Goal: Task Accomplishment & Management: Manage account settings

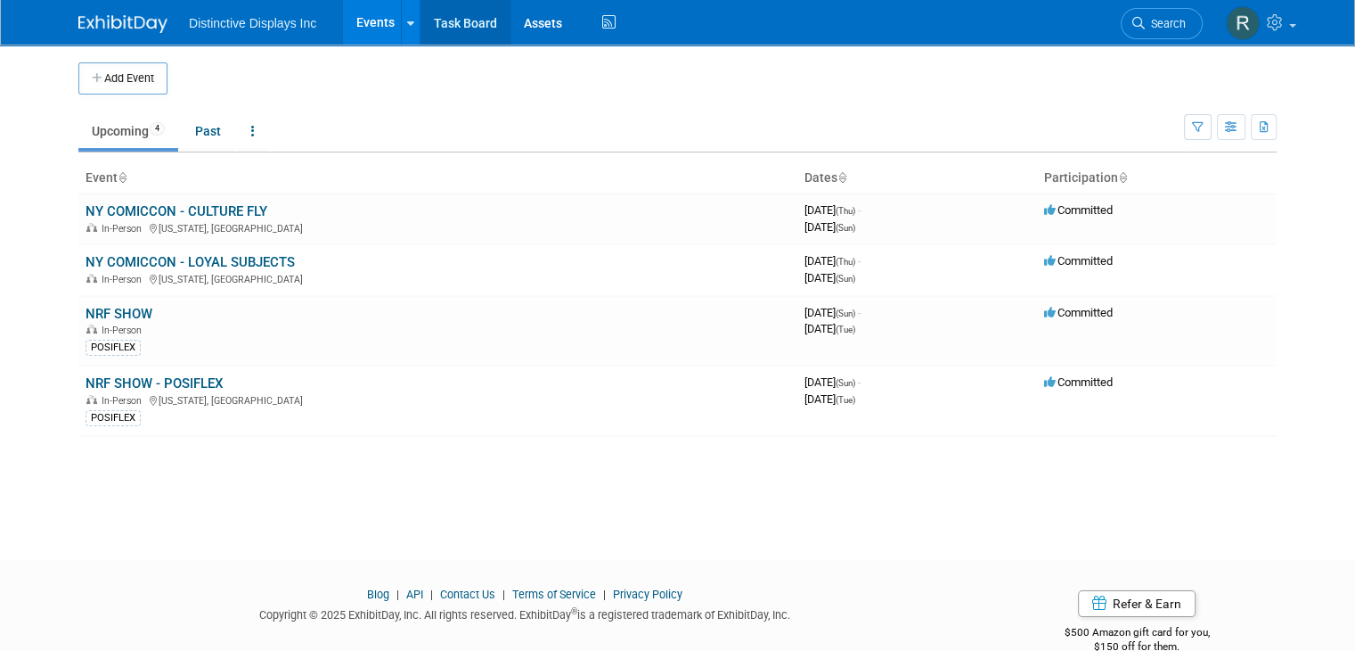
click at [438, 20] on link "Task Board" at bounding box center [466, 22] width 90 height 45
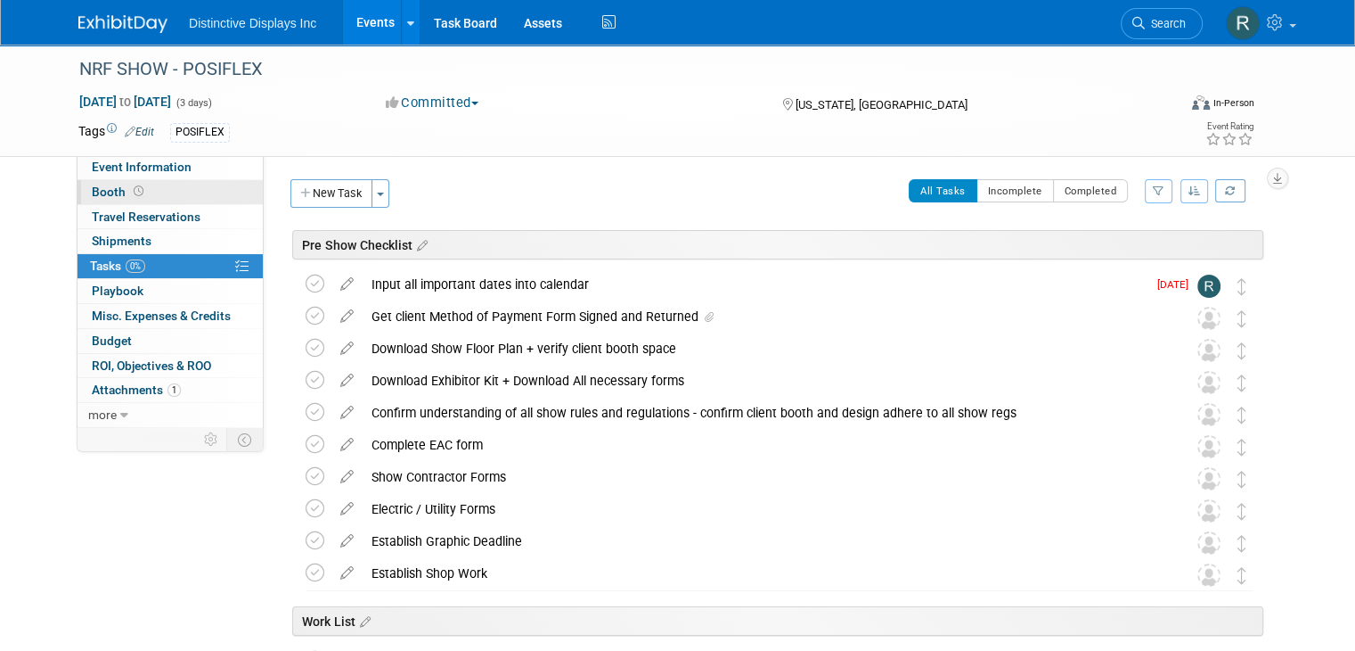
click at [100, 197] on span "Booth" at bounding box center [119, 191] width 55 height 14
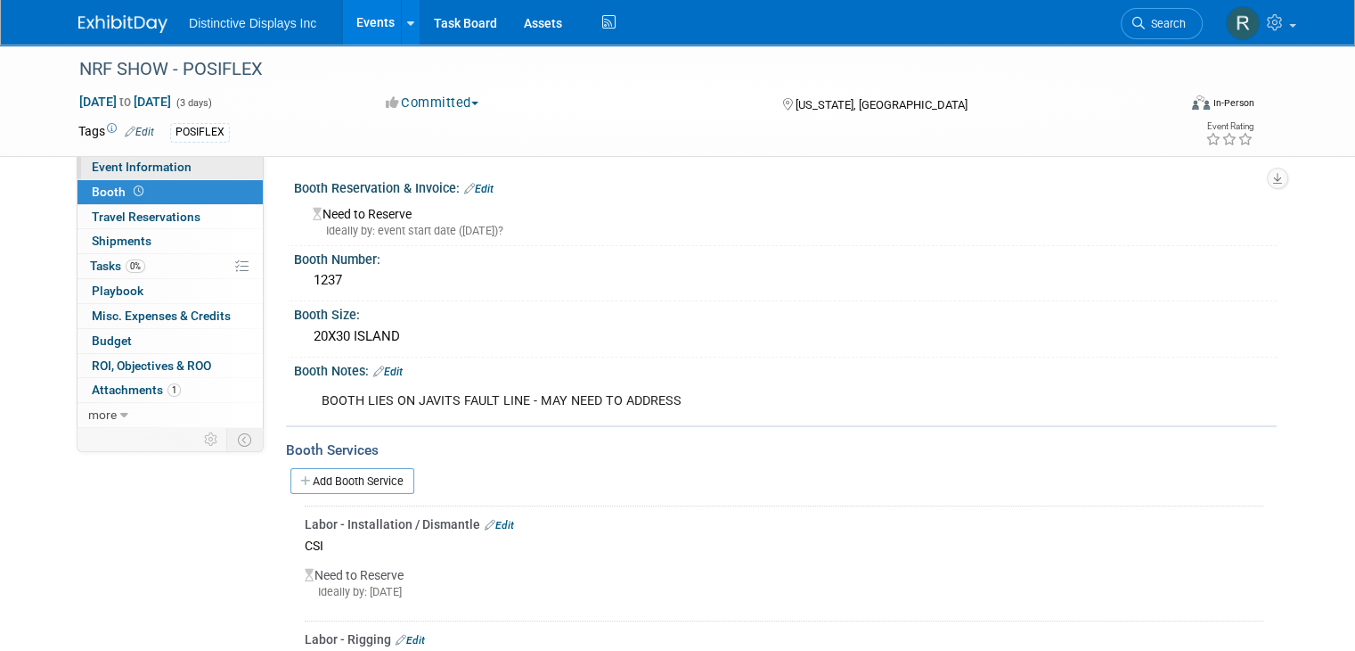
click at [160, 167] on span "Event Information" at bounding box center [142, 167] width 100 height 14
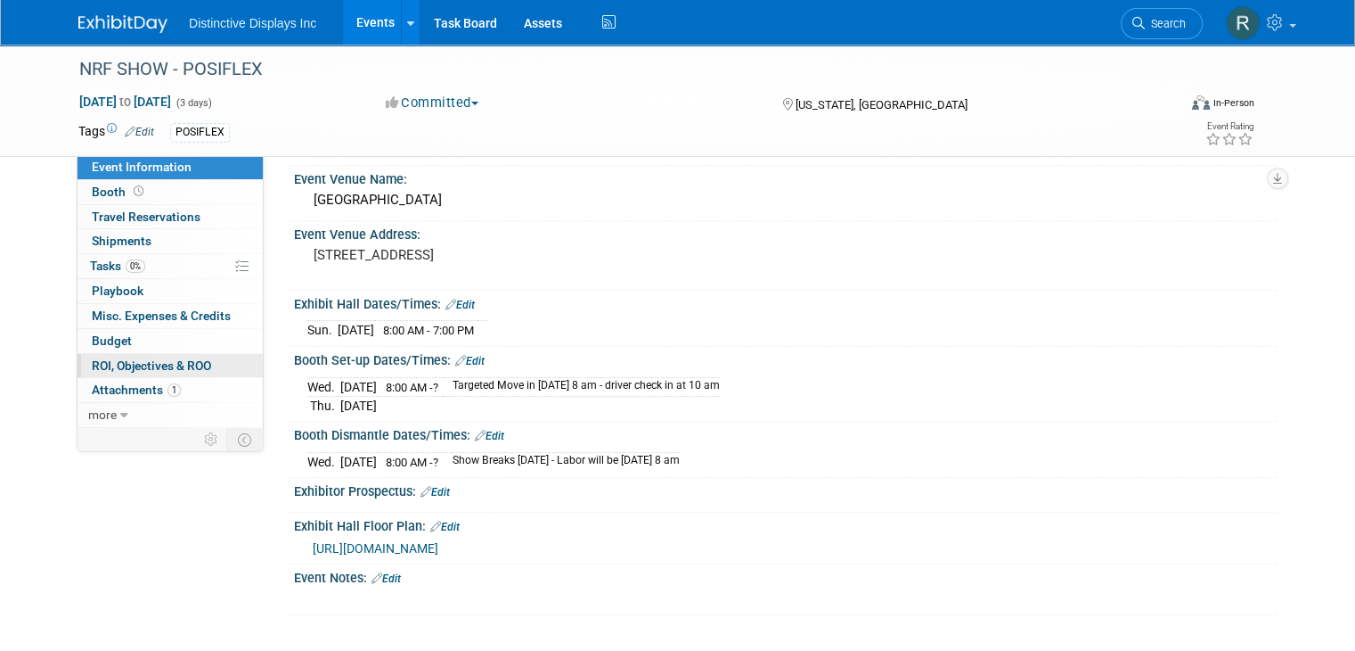
scroll to position [75, 0]
click at [97, 414] on span "more" at bounding box center [102, 414] width 29 height 14
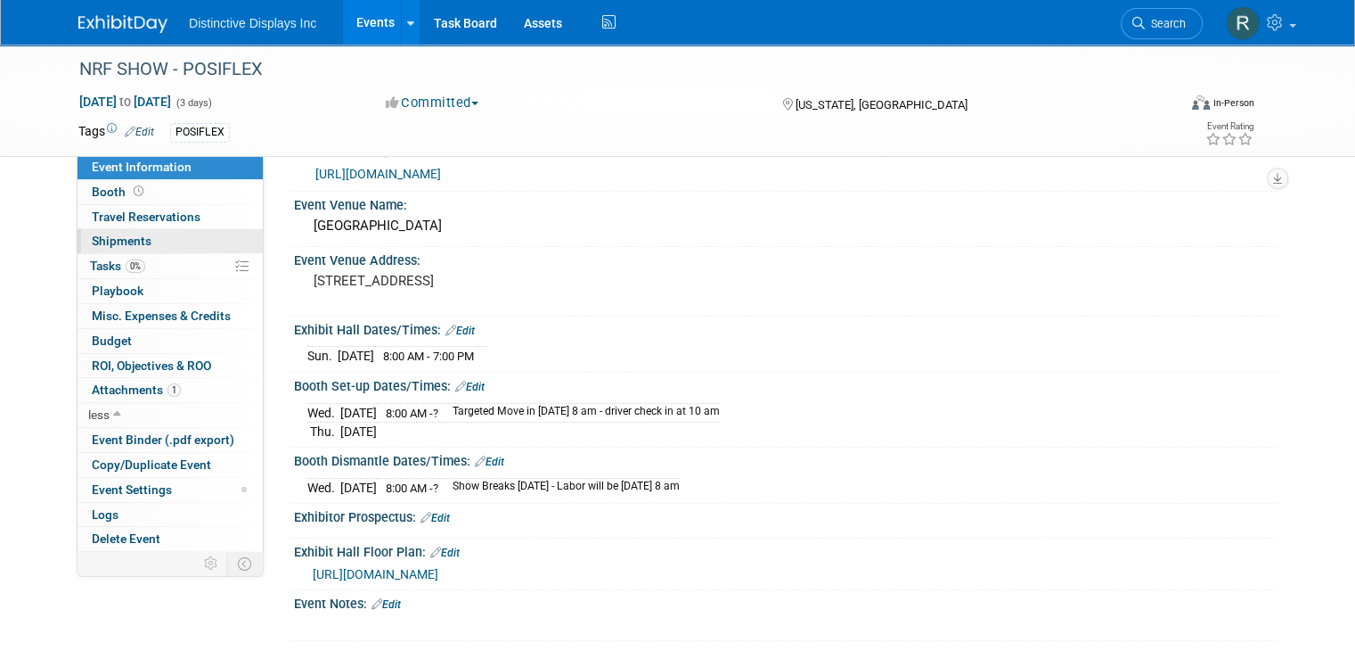
scroll to position [0, 0]
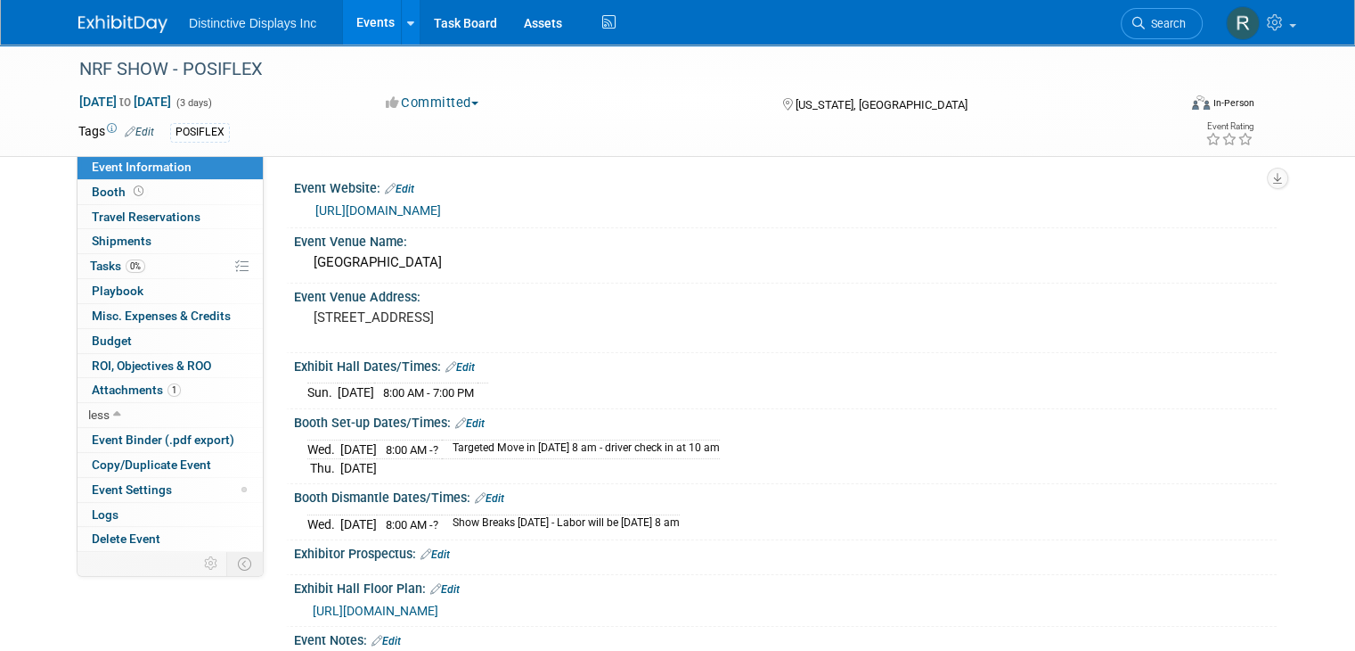
click at [107, 162] on span "Event Information" at bounding box center [142, 167] width 100 height 14
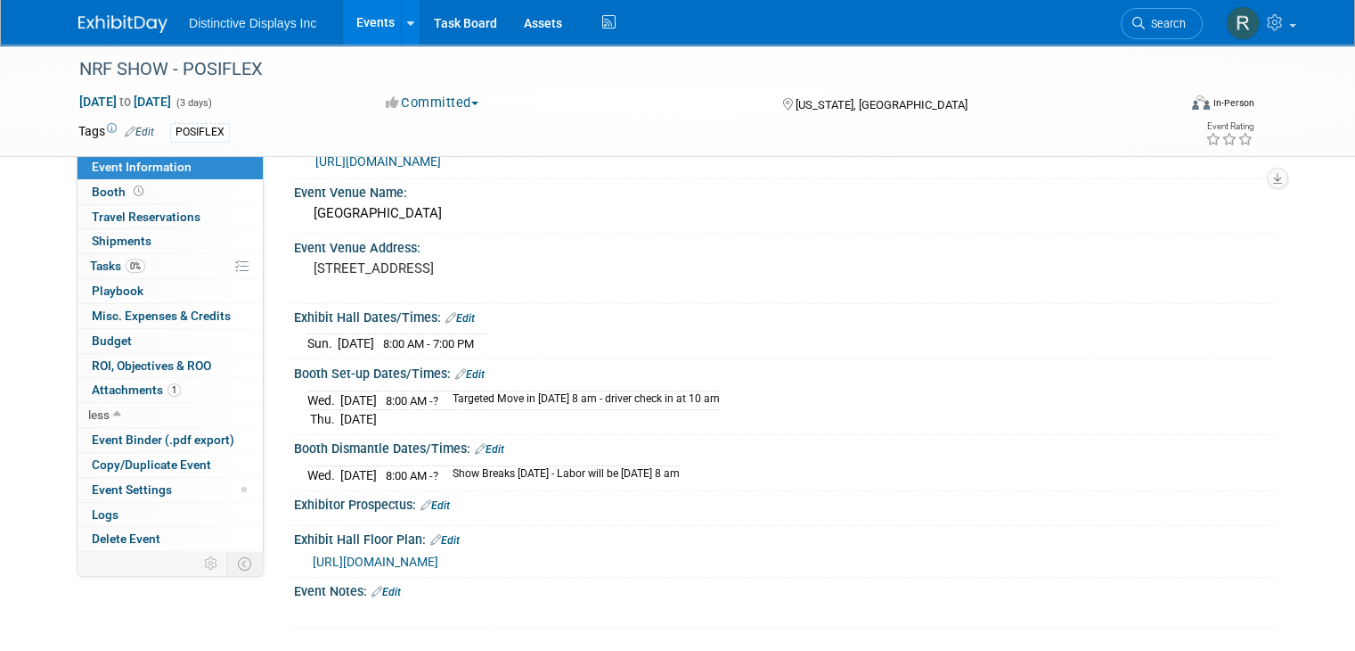
scroll to position [75, 0]
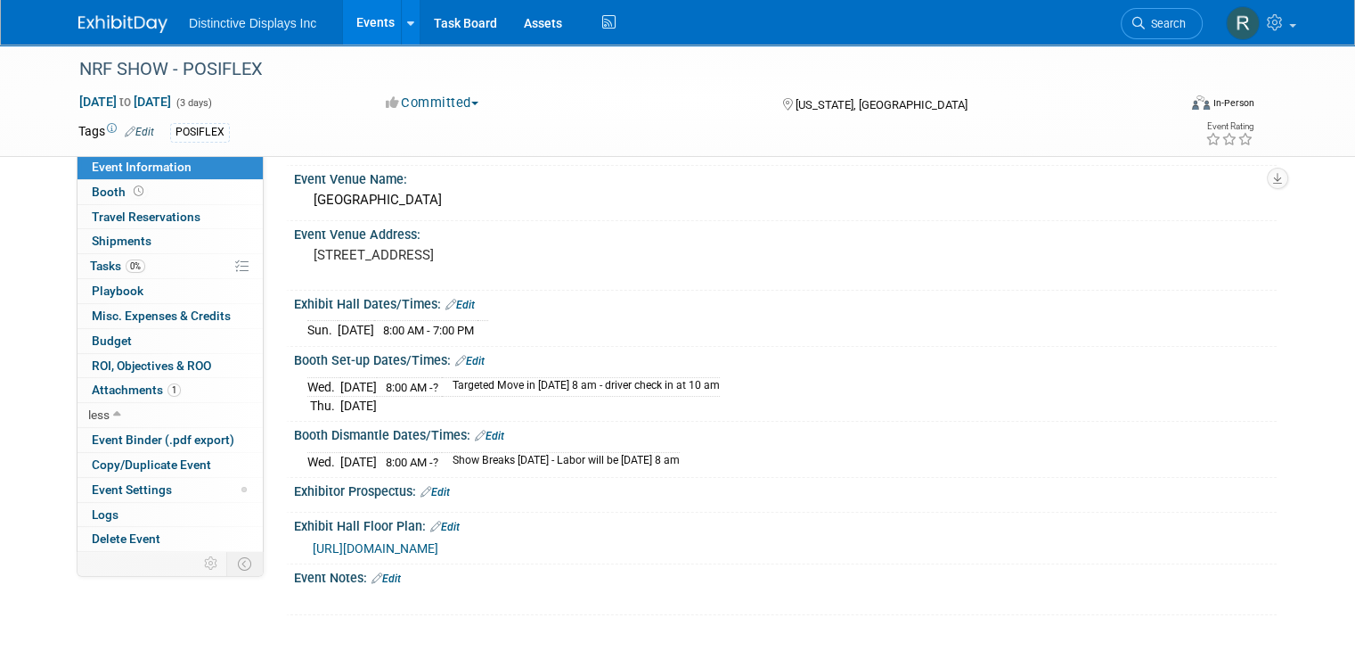
click at [81, 29] on img at bounding box center [122, 24] width 89 height 18
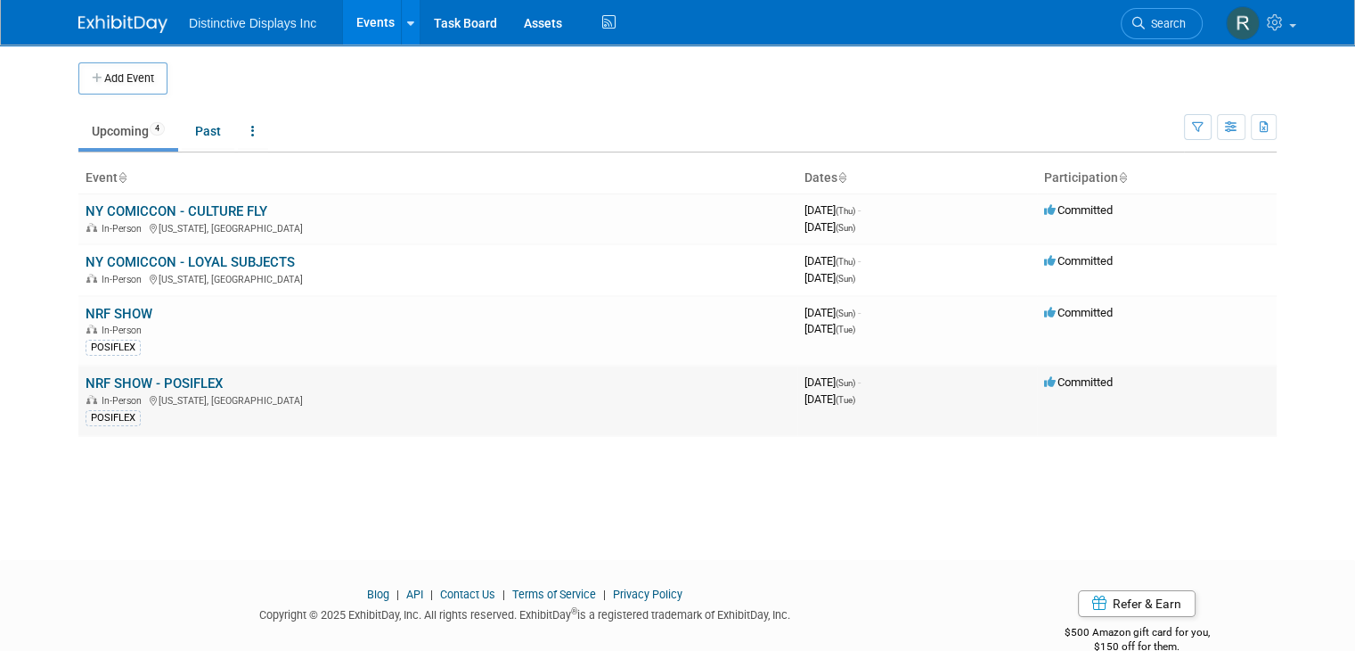
click at [127, 375] on link "NRF SHOW - POSIFLEX" at bounding box center [154, 383] width 137 height 16
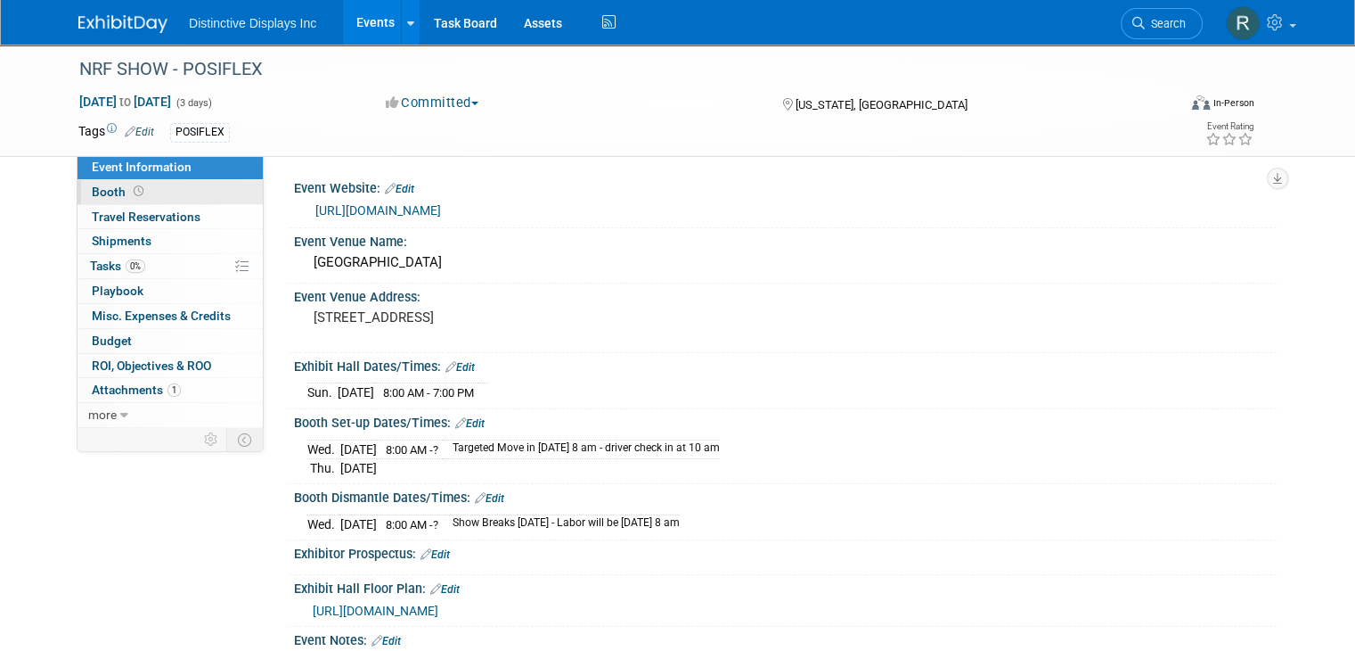
click at [92, 190] on span "Booth" at bounding box center [119, 191] width 55 height 14
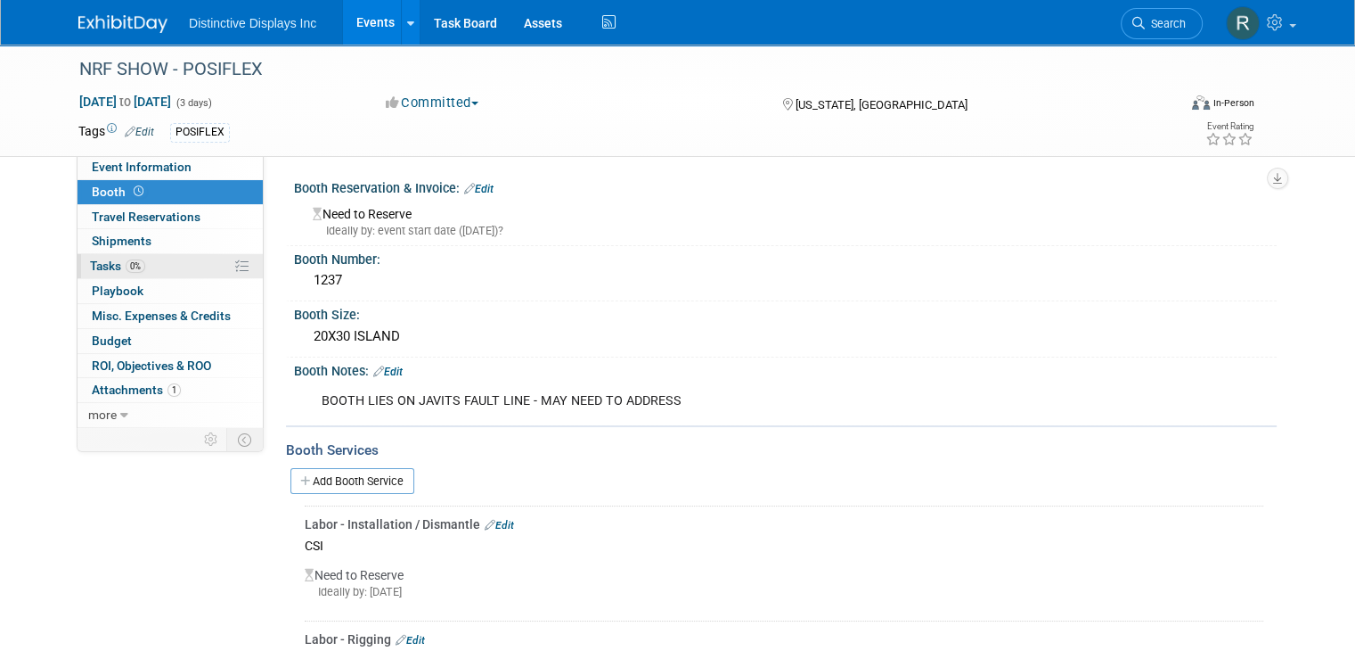
click at [93, 261] on span "Tasks 0%" at bounding box center [117, 265] width 55 height 14
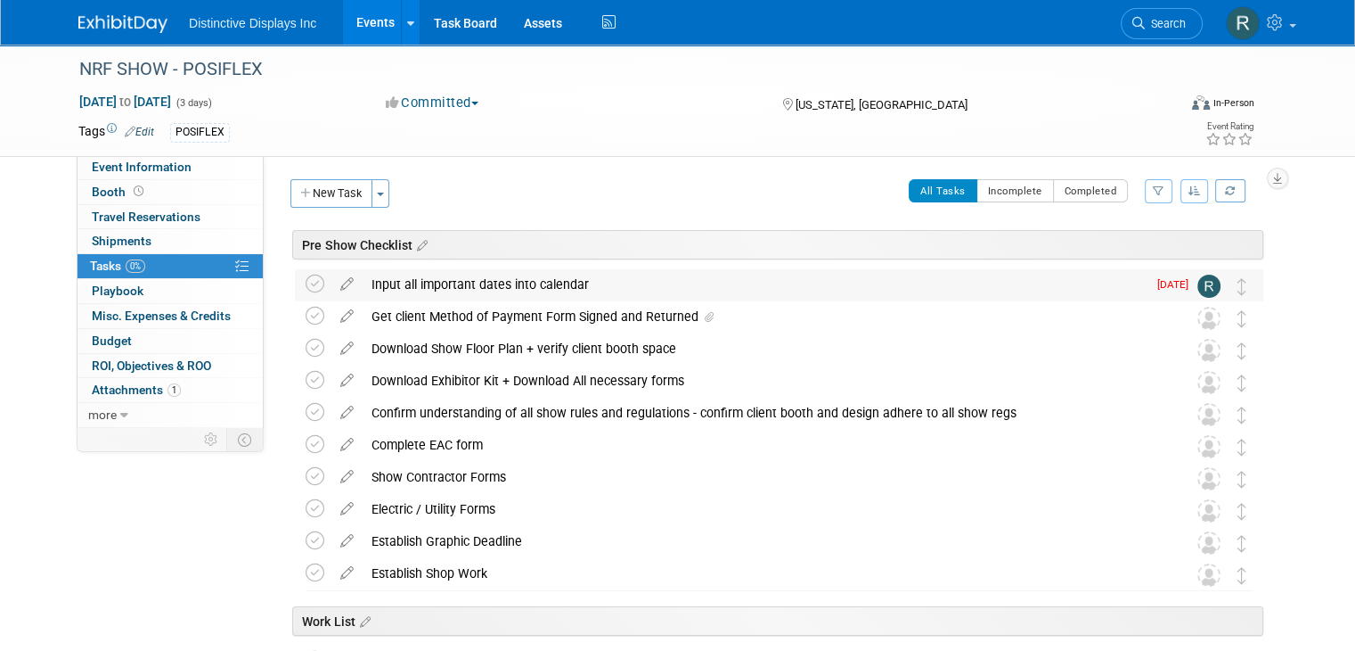
click at [1219, 289] on img at bounding box center [1209, 285] width 23 height 23
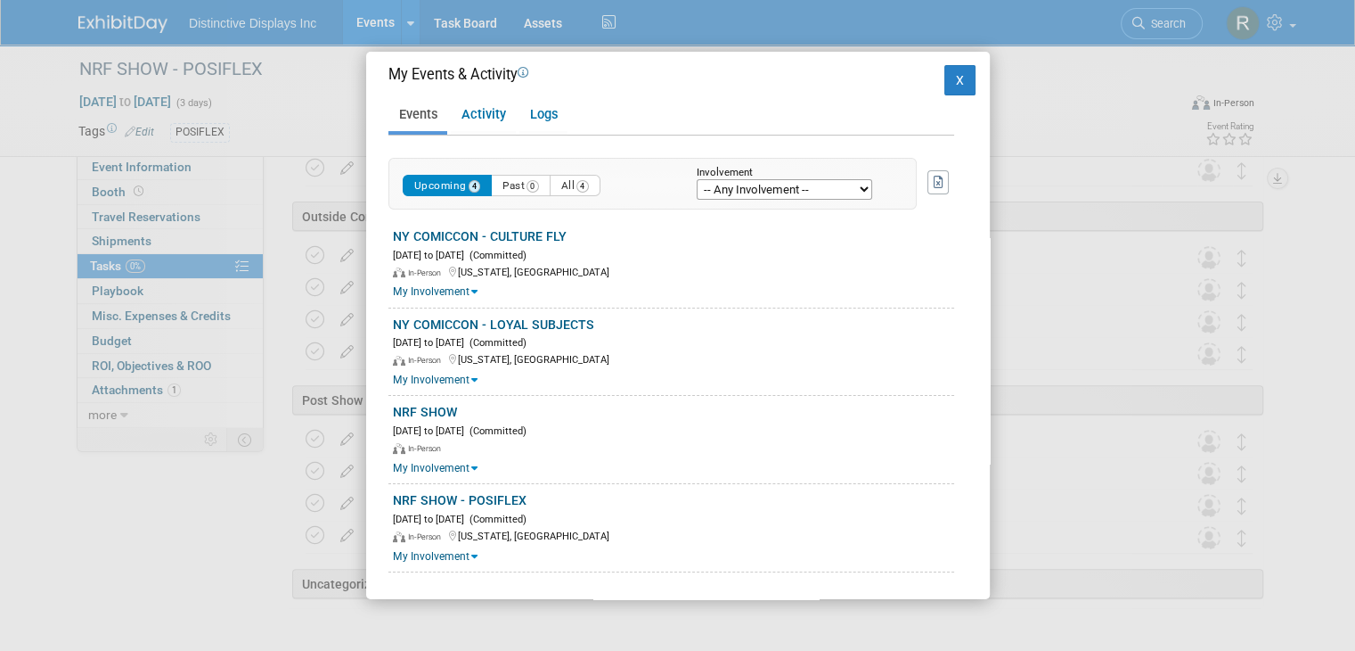
scroll to position [624, 0]
click at [947, 84] on button "X" at bounding box center [961, 80] width 32 height 30
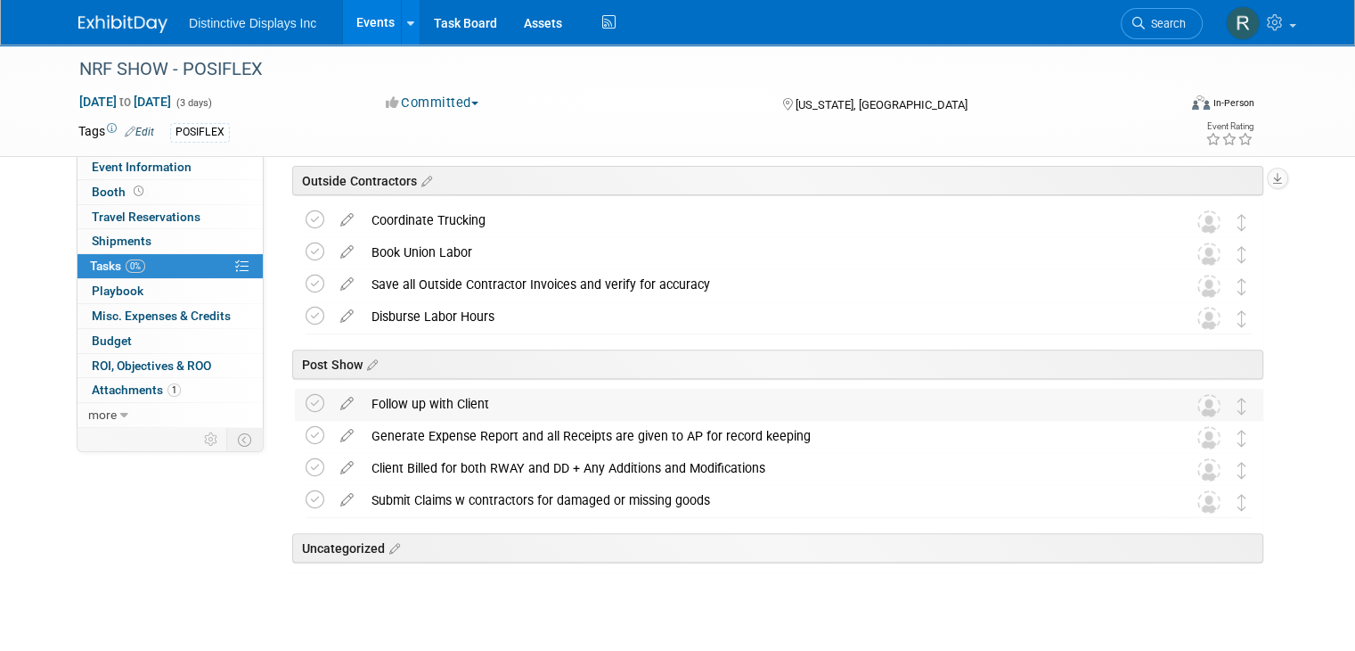
click at [1221, 405] on img at bounding box center [1209, 405] width 23 height 23
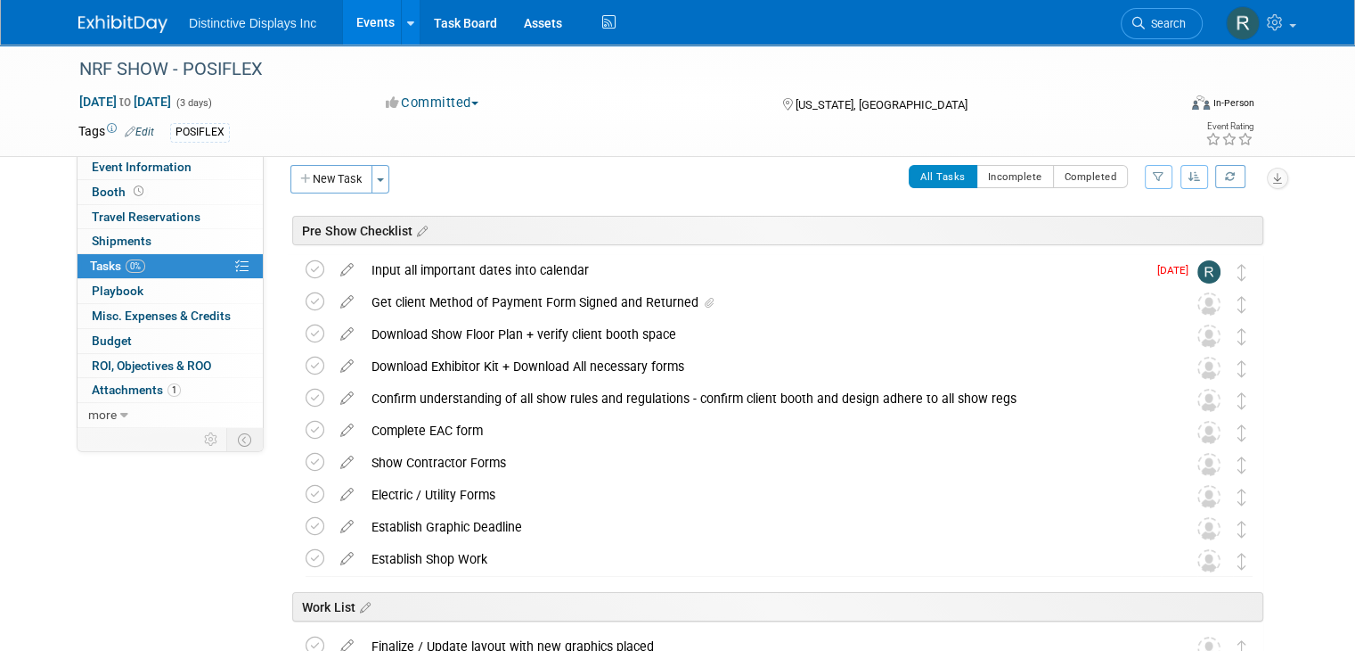
scroll to position [0, 0]
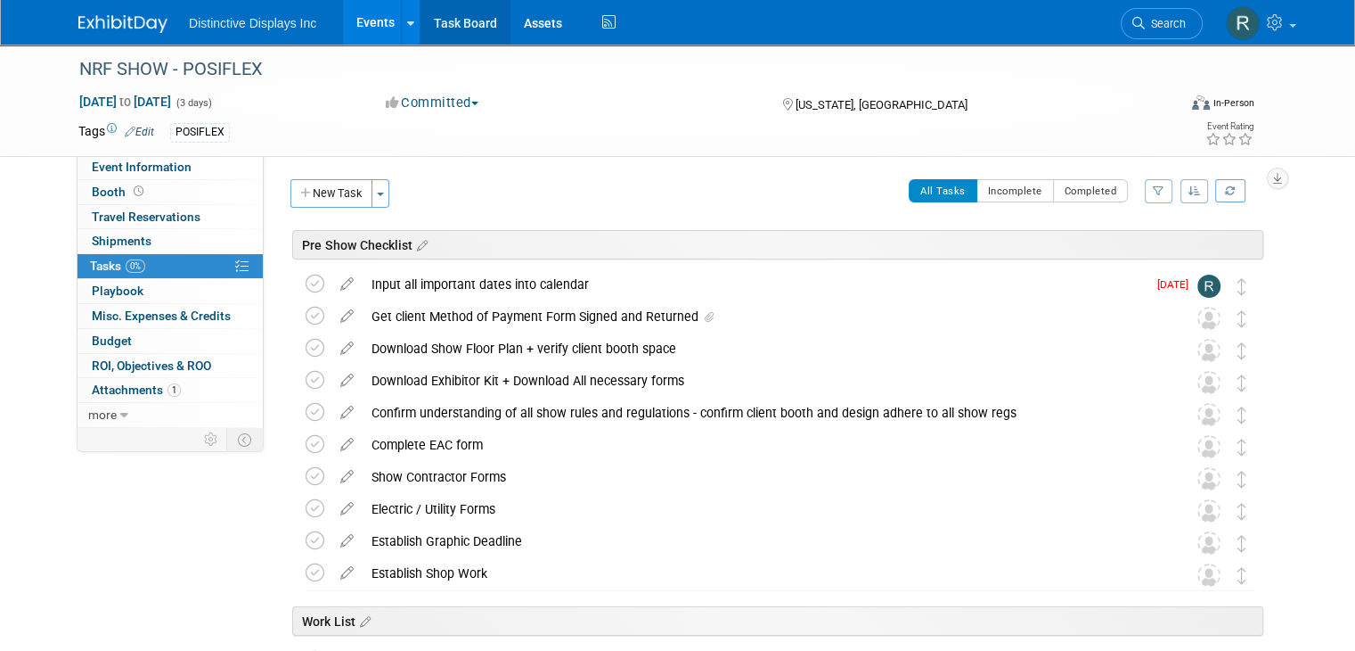
click at [449, 29] on link "Task Board" at bounding box center [466, 22] width 90 height 45
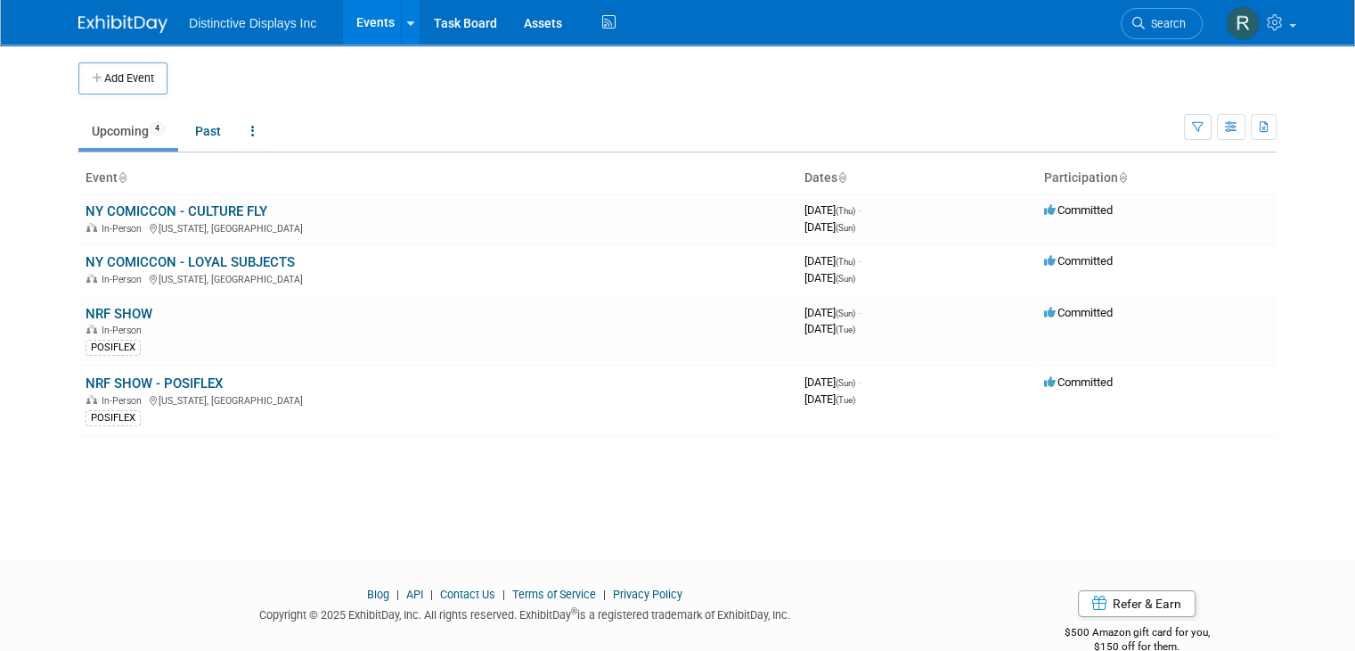
click at [128, 27] on img at bounding box center [122, 24] width 89 height 18
click at [1288, 25] on icon at bounding box center [1277, 22] width 20 height 16
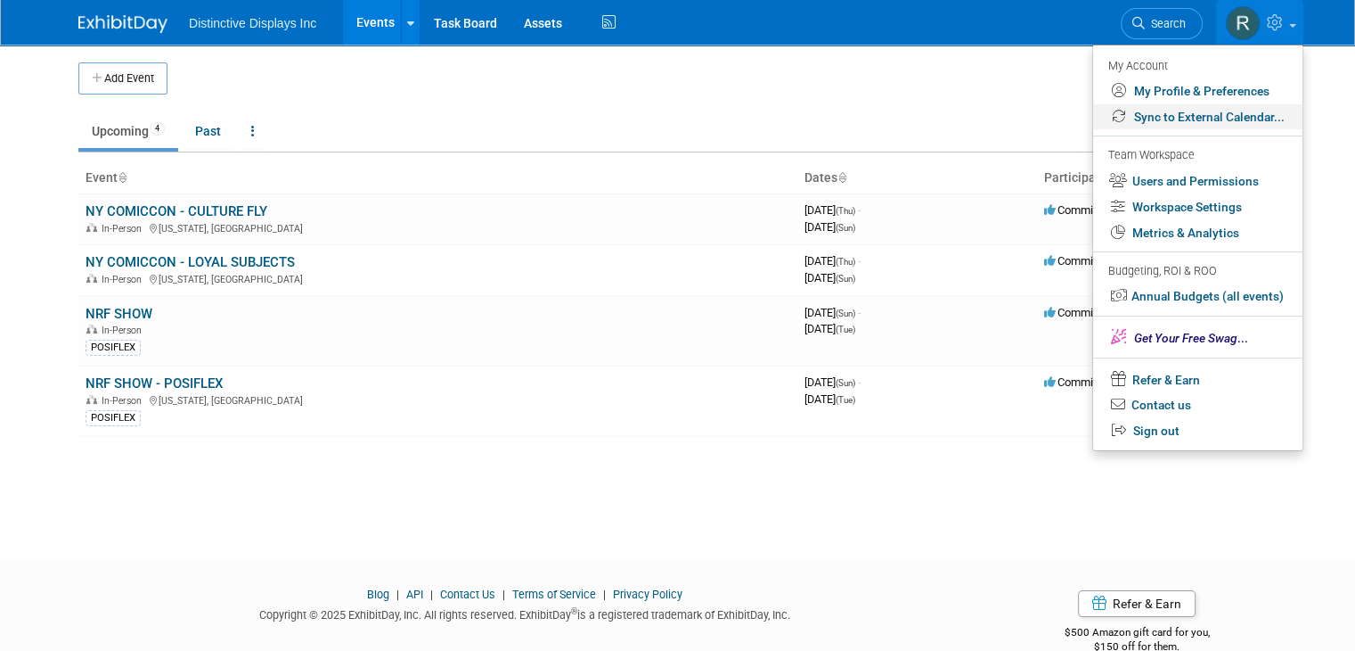
click at [1224, 113] on link "Sync to External Calendar..." at bounding box center [1197, 117] width 209 height 26
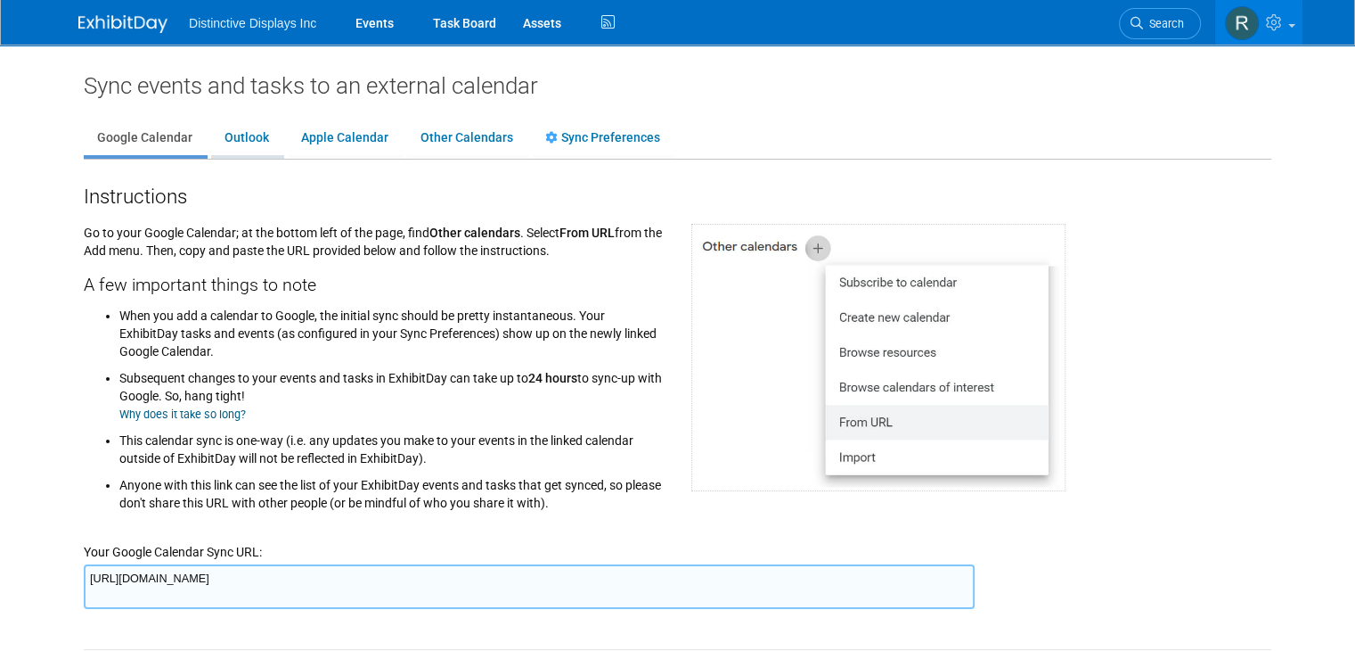
click at [244, 140] on link "Outlook" at bounding box center [246, 138] width 71 height 34
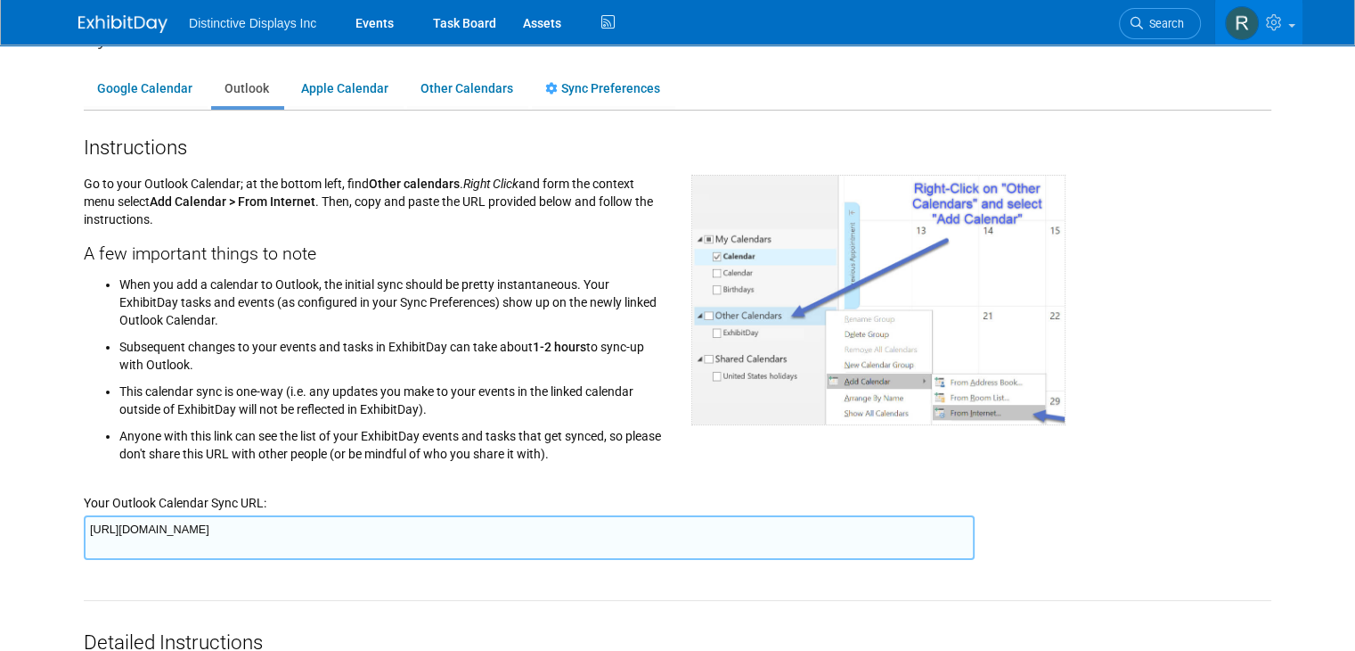
scroll to position [89, 0]
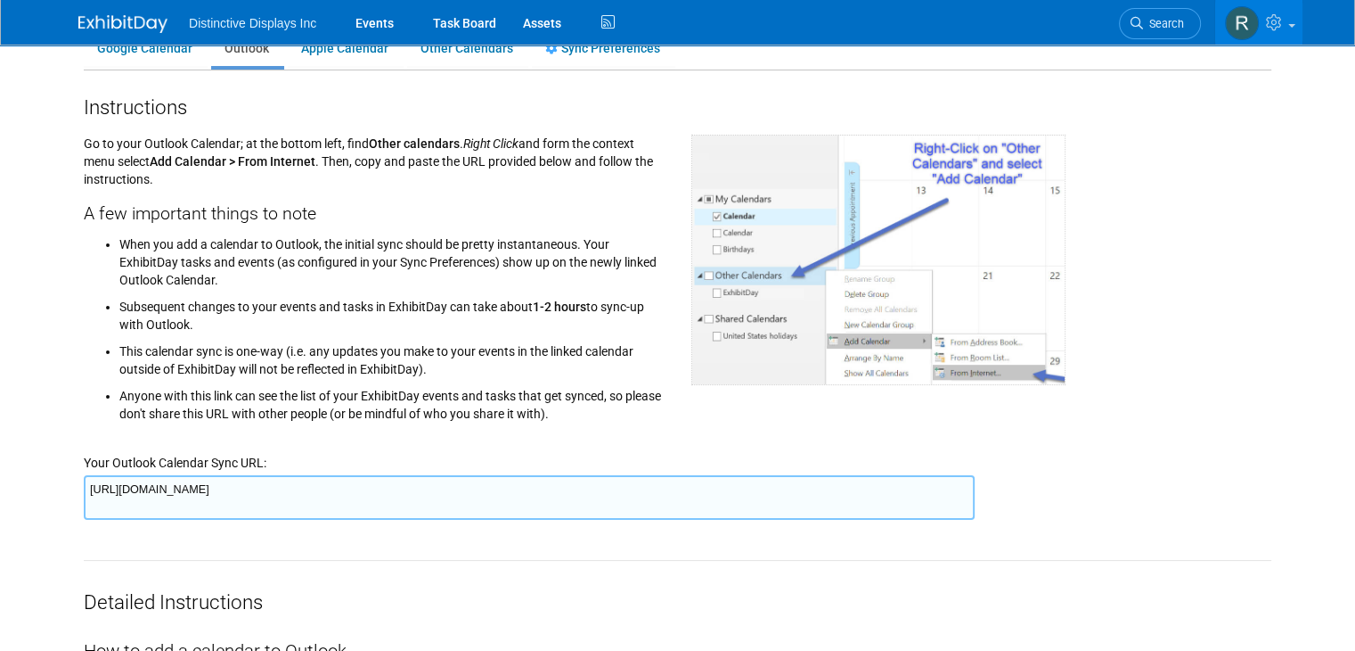
click at [630, 489] on textarea "https://www.exhibitday.com/Sync/iCal/?lt=o&uw=75731&k=6288cfee-16f7-49ec-a408-a…" at bounding box center [529, 497] width 891 height 45
click at [898, 632] on div "How to add a calendar to Outlook" at bounding box center [678, 640] width 1188 height 48
click at [78, 26] on img at bounding box center [122, 24] width 89 height 18
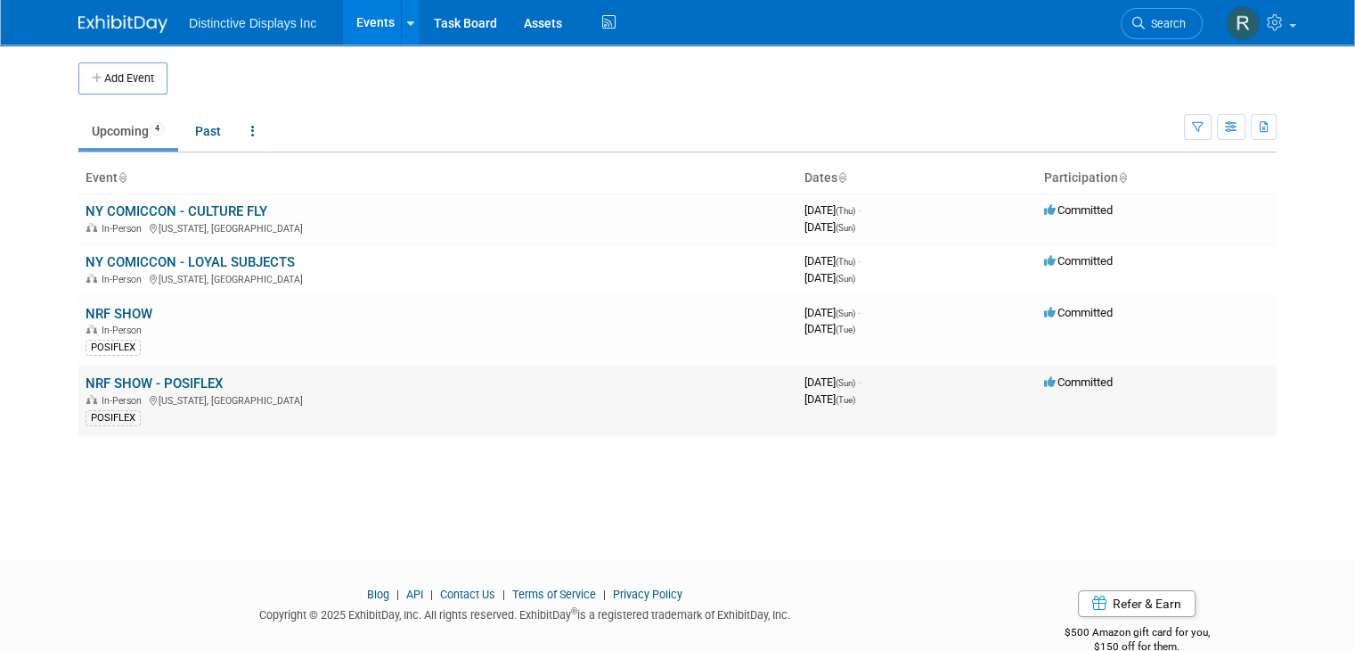
click at [175, 375] on link "NRF SHOW - POSIFLEX" at bounding box center [154, 383] width 137 height 16
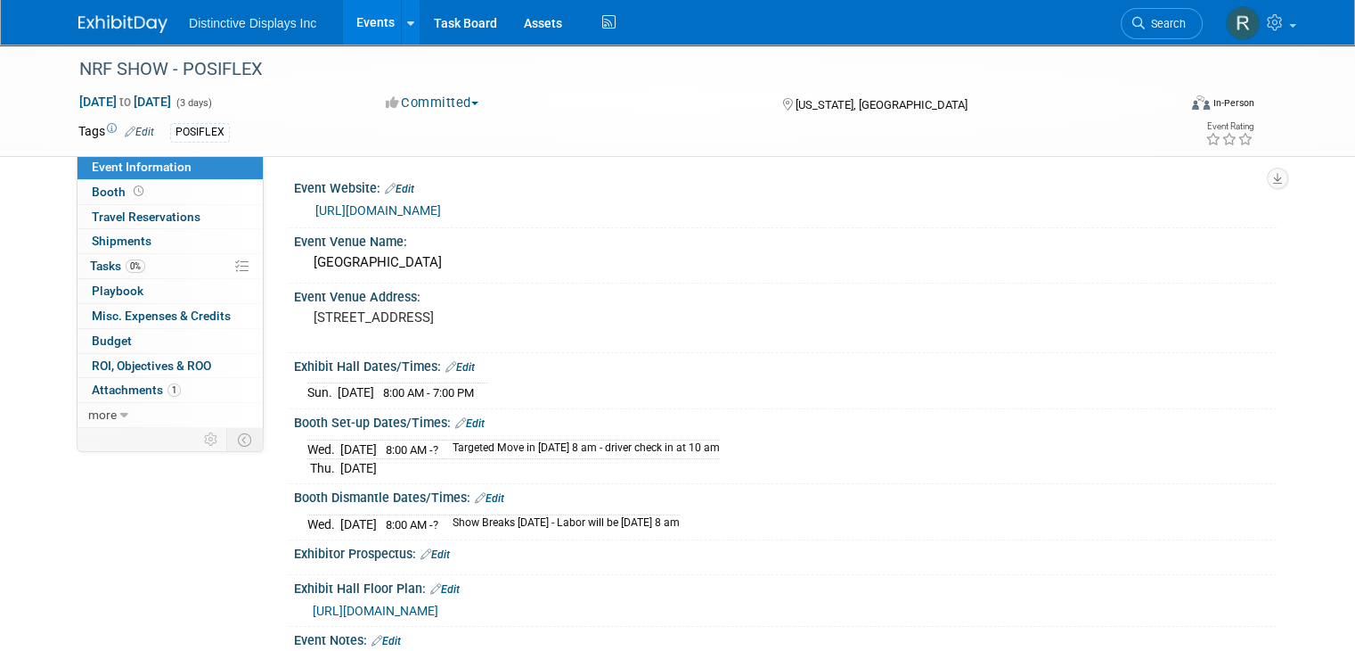
scroll to position [89, 0]
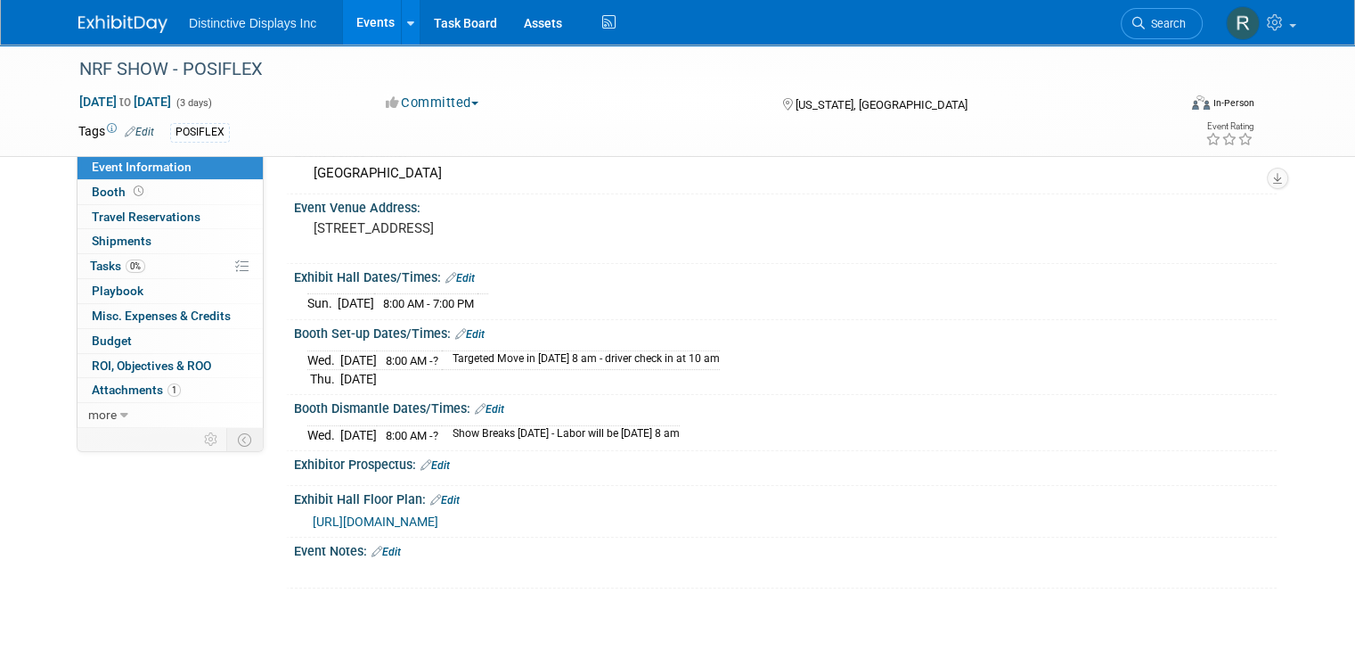
click at [438, 517] on span "https://bigshow26.mapyourshow.com/8_0/exhview/index.cfm?orsearchtype0=exhibitor…" at bounding box center [376, 521] width 126 height 14
click at [114, 412] on link "more" at bounding box center [170, 415] width 185 height 24
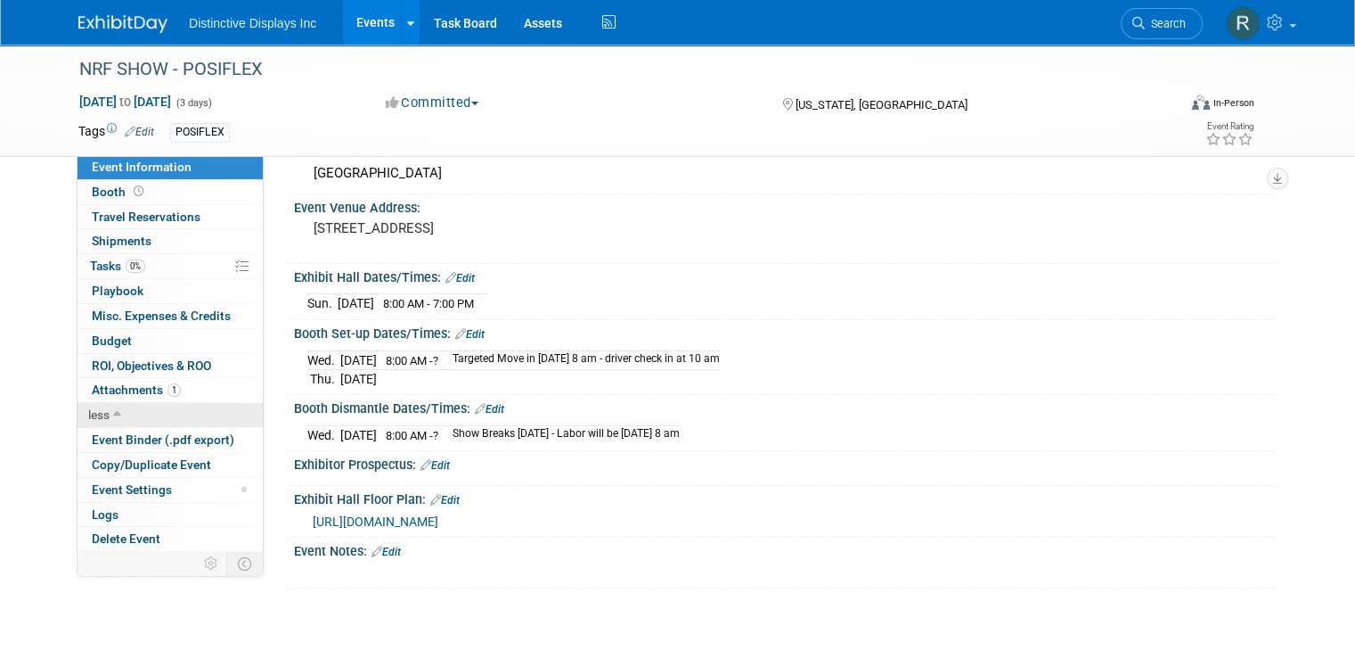
scroll to position [178, 0]
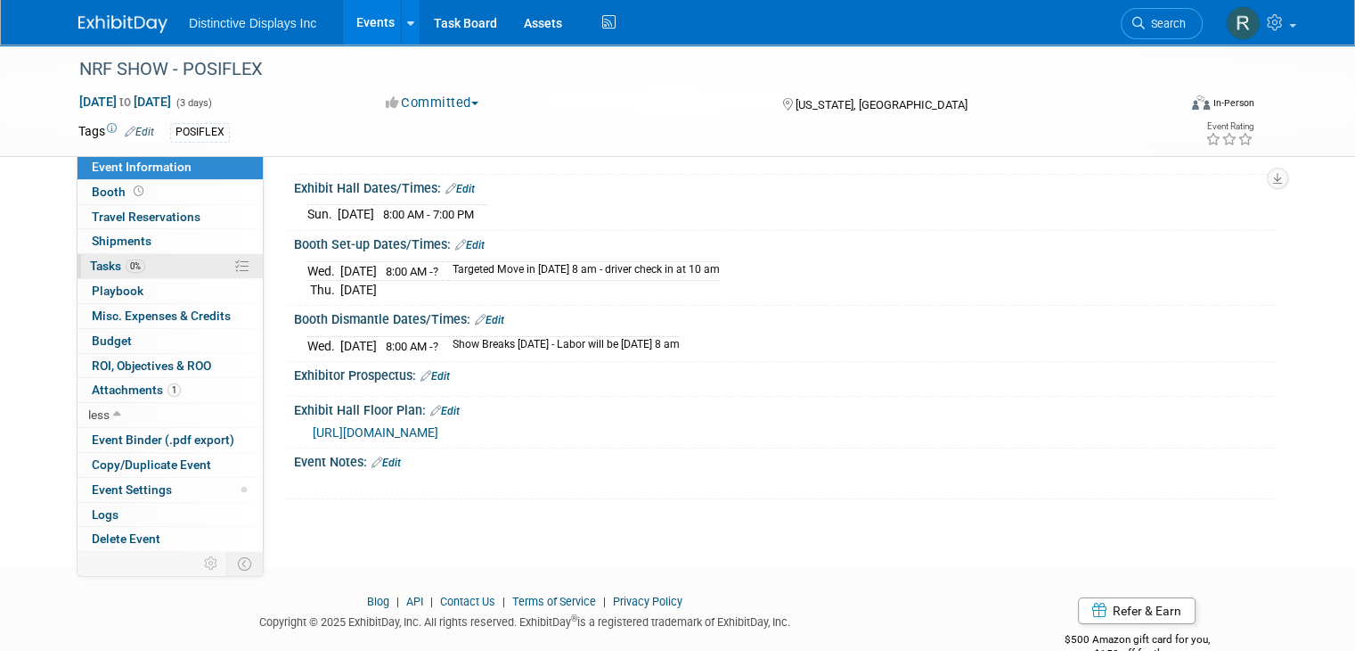
click at [94, 257] on link "0% Tasks 0%" at bounding box center [170, 266] width 185 height 24
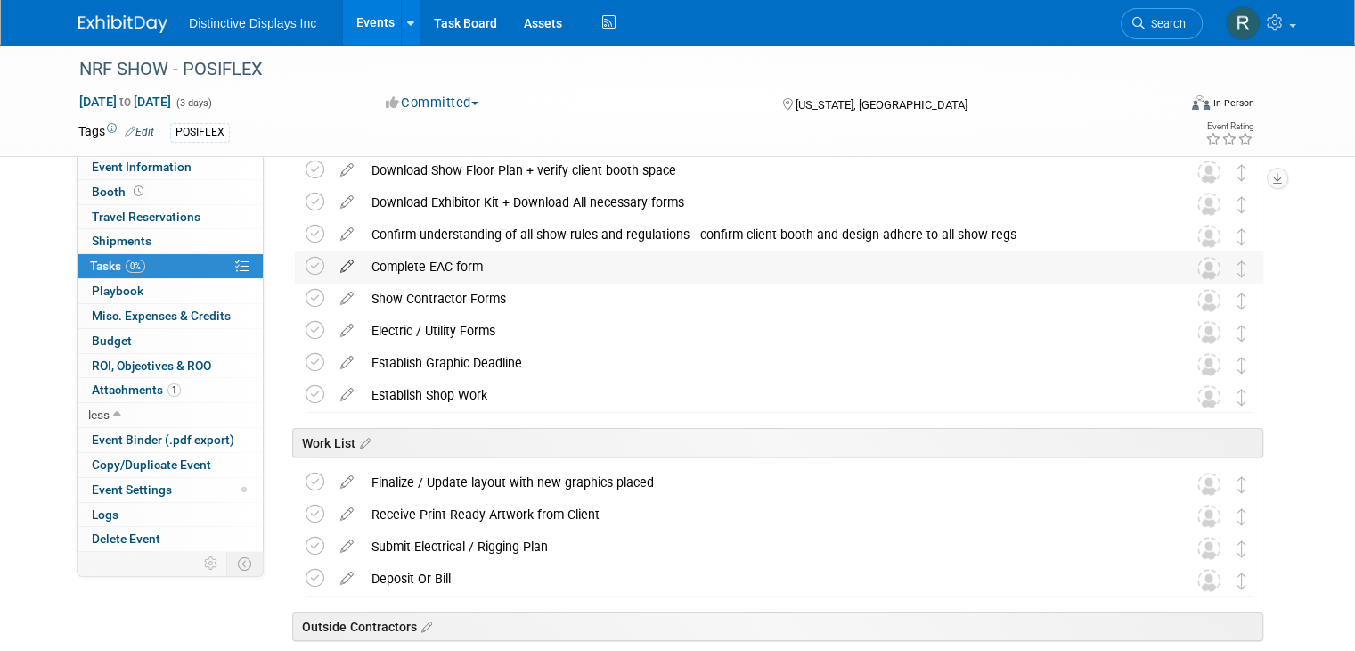
click at [334, 268] on icon at bounding box center [347, 262] width 31 height 22
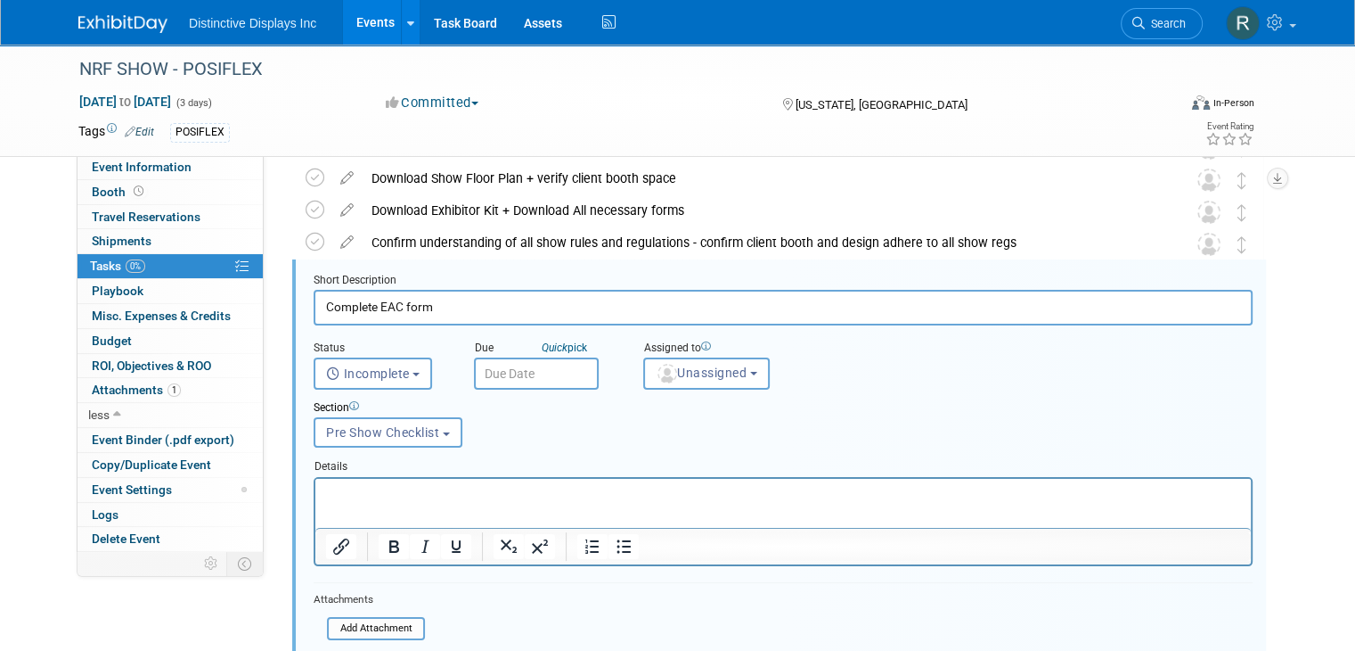
scroll to position [168, 0]
click at [946, 391] on div "Section Uncategorized Pre Show Checklist Work List Outside Contractors Post Sho…" at bounding box center [743, 421] width 886 height 61
click at [438, 15] on link "Task Board" at bounding box center [466, 22] width 90 height 45
